Goal: Navigation & Orientation: Find specific page/section

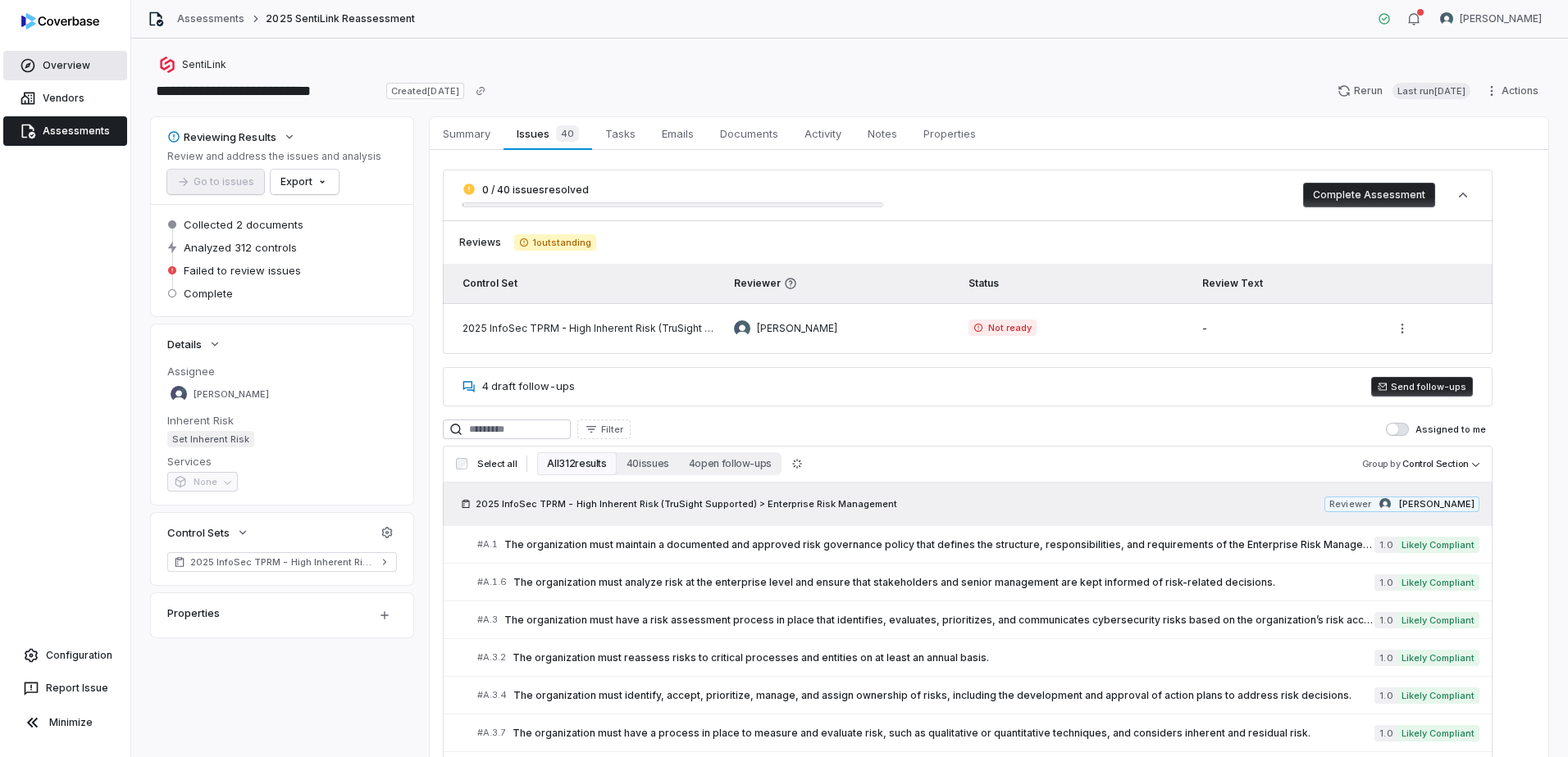
click at [57, 68] on span "Overview" at bounding box center [67, 65] width 48 height 13
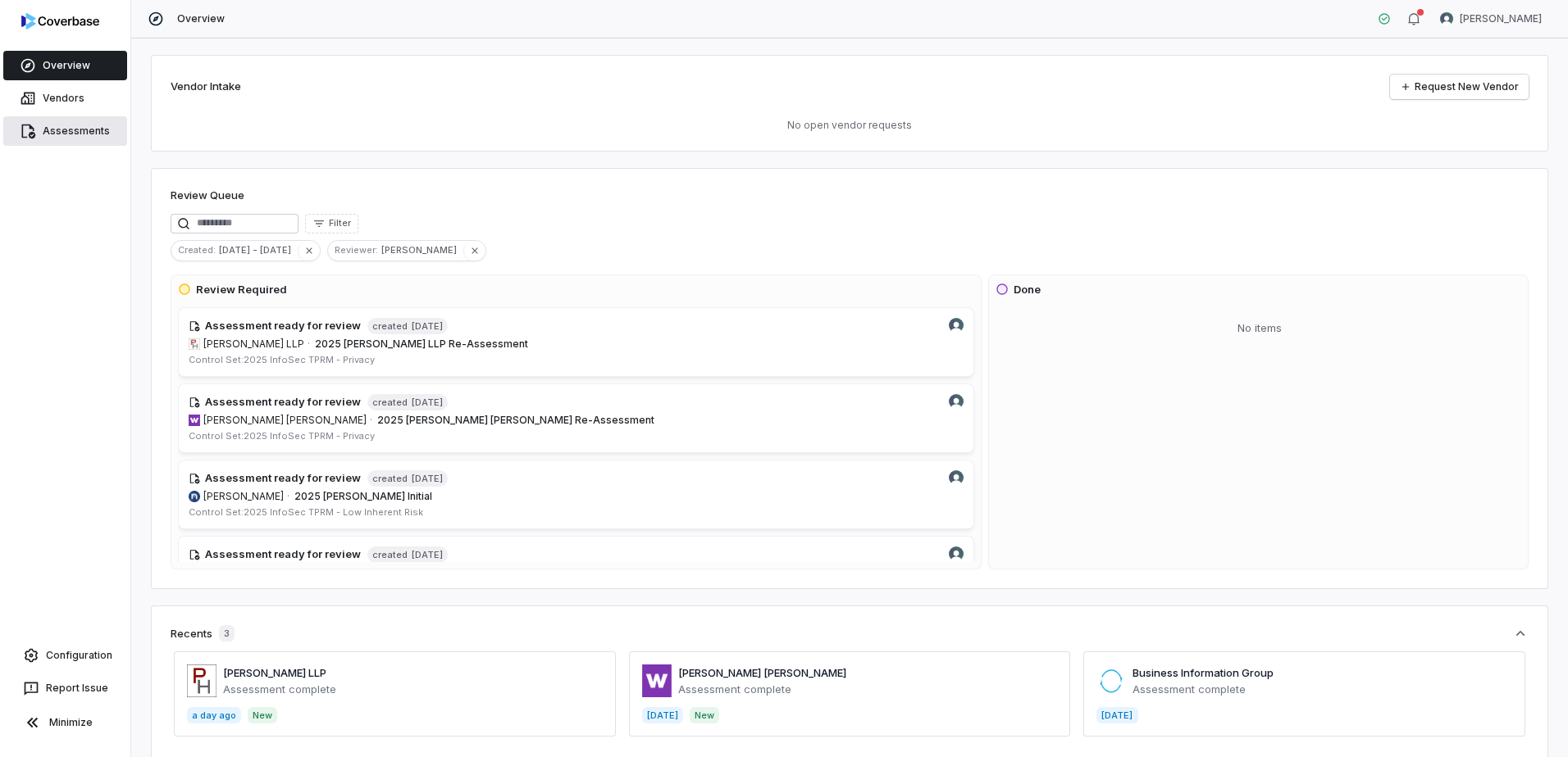
click at [46, 135] on span "Assessments" at bounding box center [76, 131] width 68 height 13
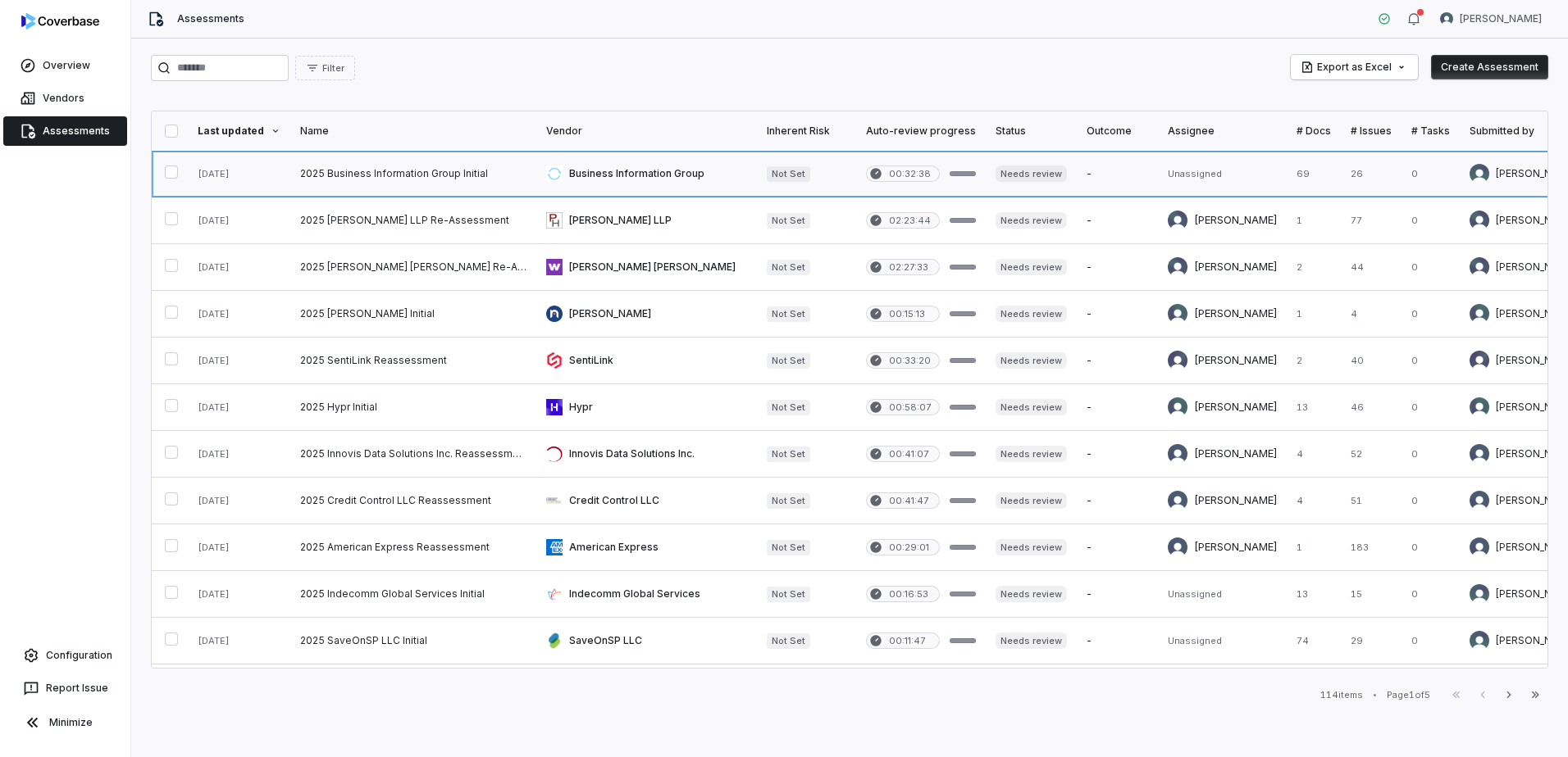
click at [410, 171] on link at bounding box center [413, 173] width 246 height 46
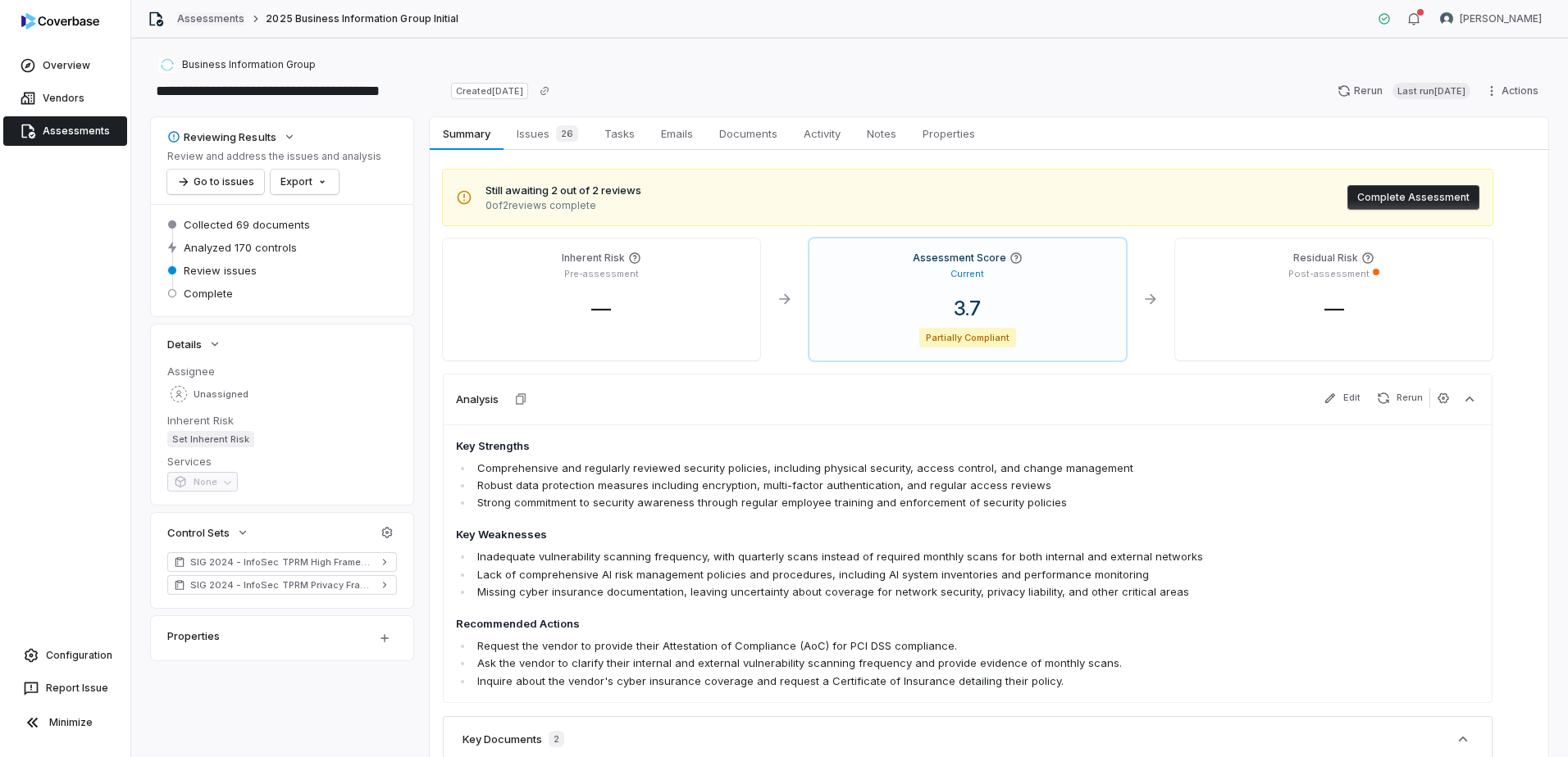
click at [186, 17] on link "Assessments" at bounding box center [210, 18] width 68 height 13
